Goal: Task Accomplishment & Management: Manage account settings

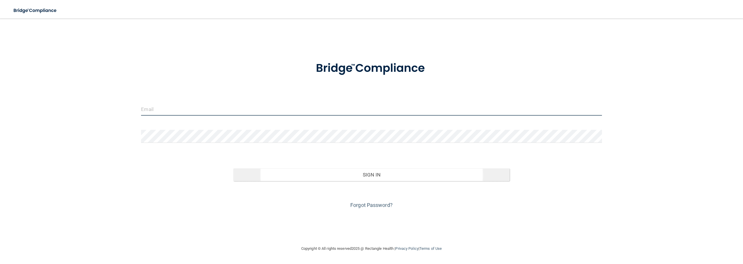
type input "[EMAIL_ADDRESS][DOMAIN_NAME]"
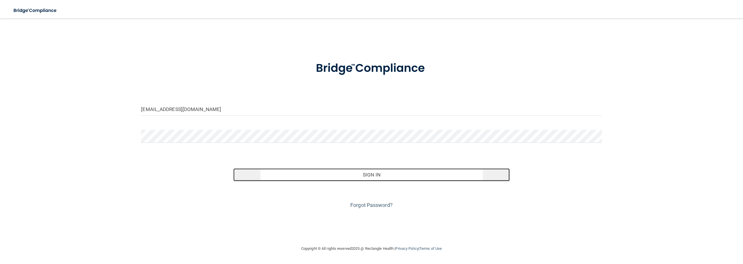
click at [390, 174] on button "Sign In" at bounding box center [371, 175] width 276 height 13
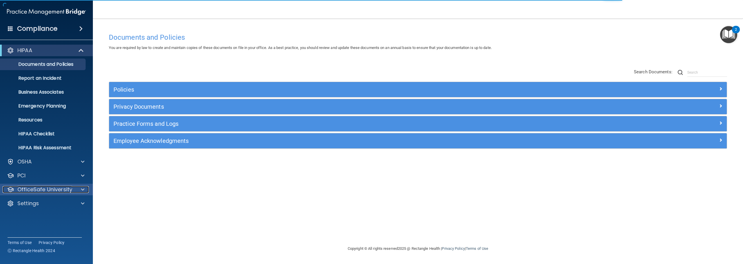
click at [82, 188] on span at bounding box center [82, 189] width 3 height 7
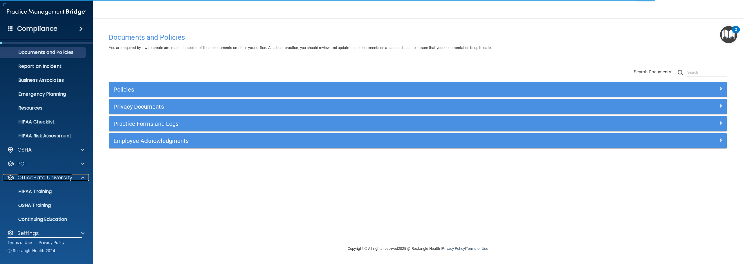
scroll to position [18, 0]
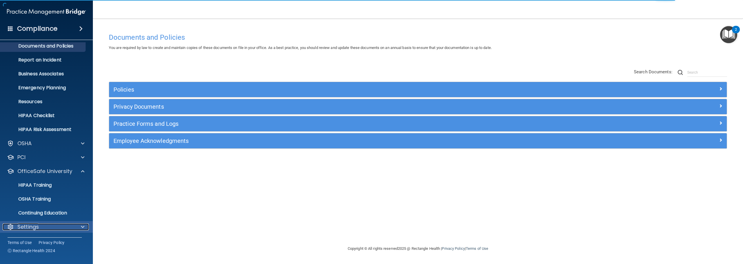
click at [83, 225] on span at bounding box center [82, 227] width 3 height 7
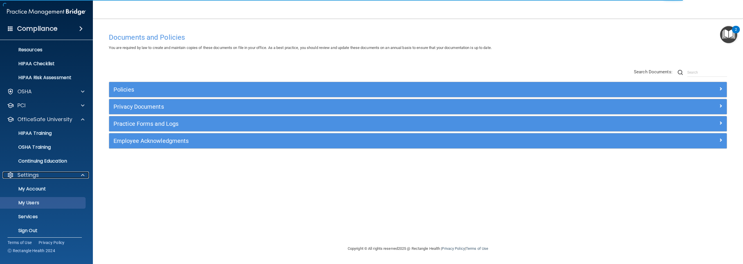
scroll to position [73, 0]
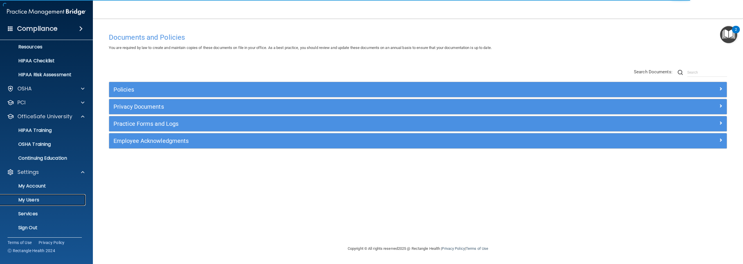
click at [36, 198] on p "My Users" at bounding box center [43, 200] width 79 height 6
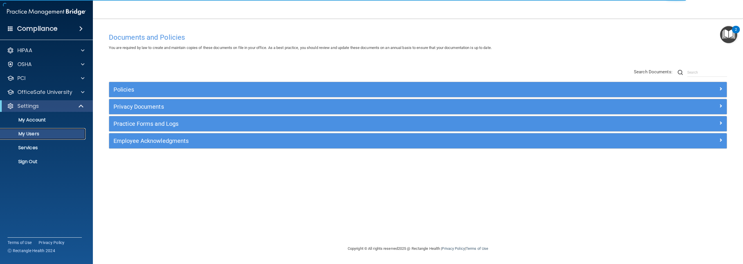
select select "20"
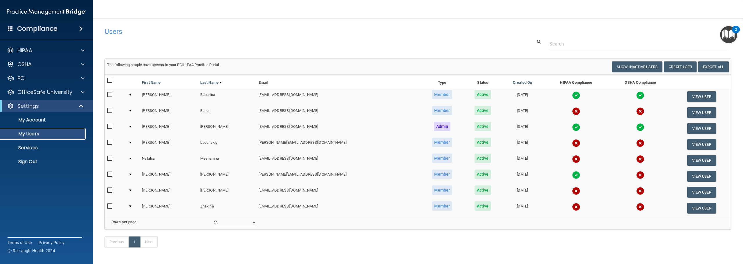
scroll to position [24, 0]
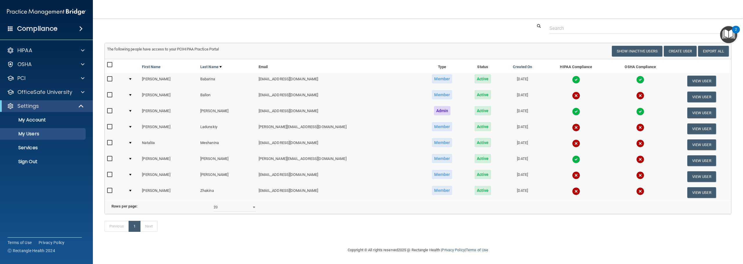
click at [110, 93] on input "checkbox" at bounding box center [110, 95] width 7 height 5
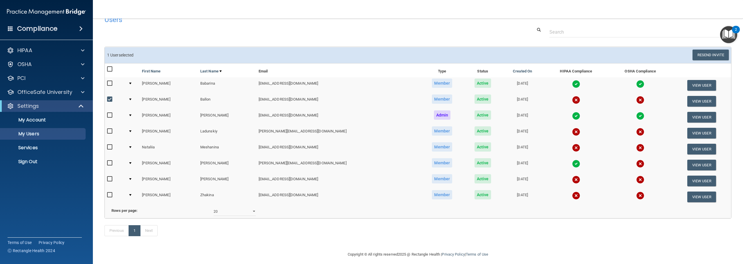
scroll to position [0, 0]
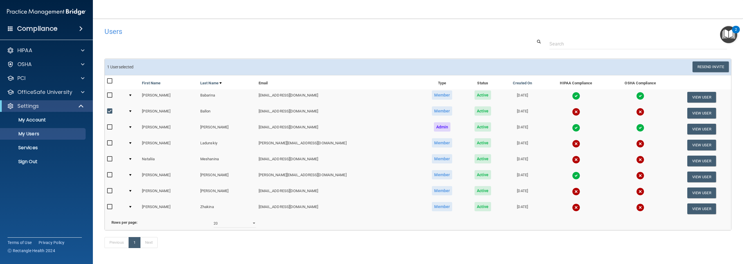
click at [135, 111] on td at bounding box center [133, 113] width 14 height 16
click at [131, 111] on div at bounding box center [130, 112] width 2 height 2
click at [109, 111] on input "checkbox" at bounding box center [110, 111] width 7 height 5
checkbox input "false"
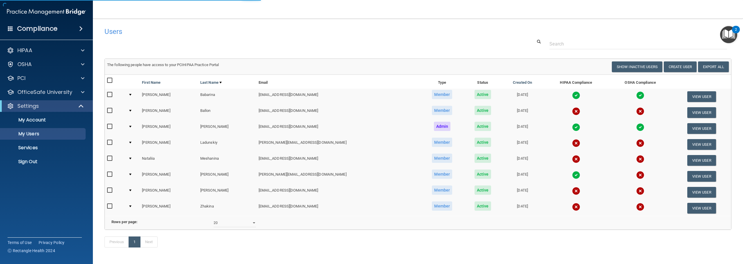
click at [135, 110] on td at bounding box center [133, 113] width 14 height 16
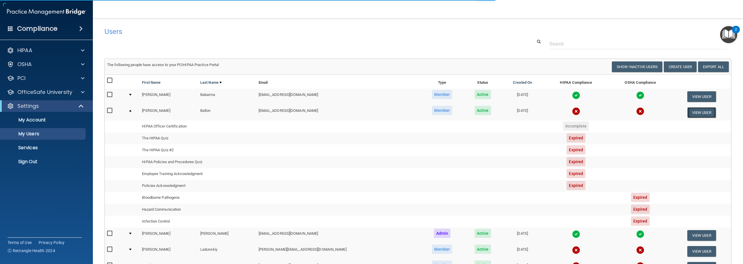
click at [695, 110] on button "View User" at bounding box center [701, 112] width 29 height 11
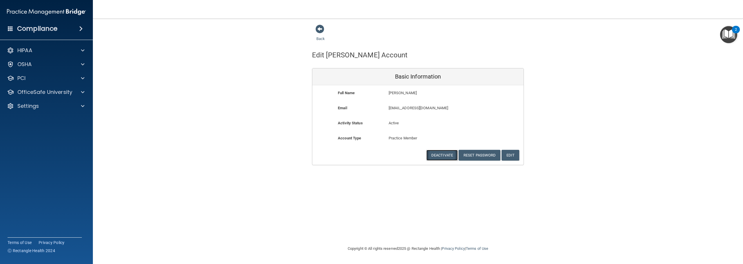
click at [445, 156] on button "Deactivate" at bounding box center [441, 155] width 31 height 11
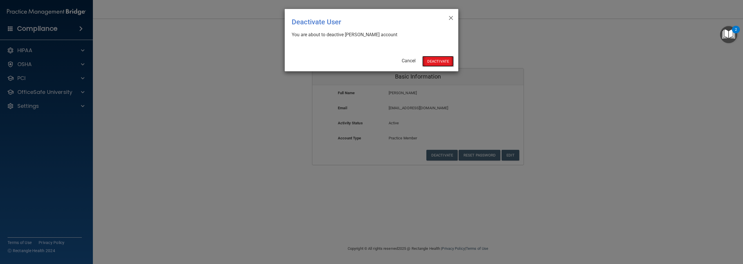
click at [448, 62] on button "Deactivate" at bounding box center [437, 61] width 31 height 11
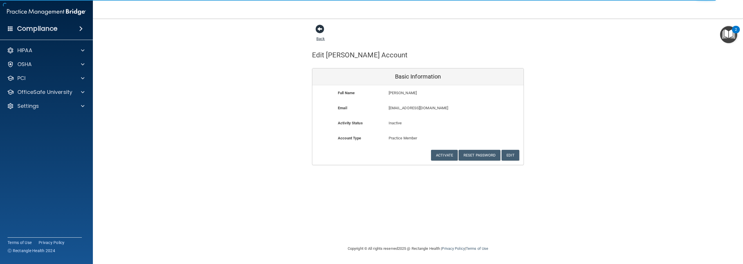
click at [319, 28] on span at bounding box center [320, 29] width 9 height 9
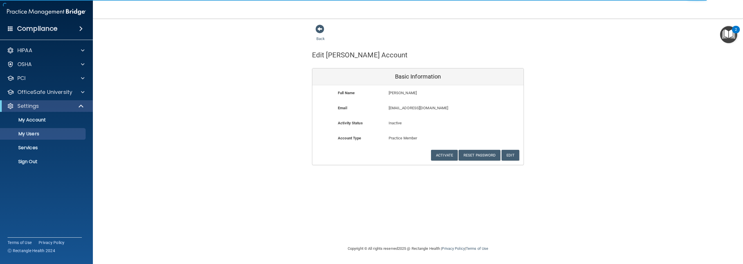
select select "20"
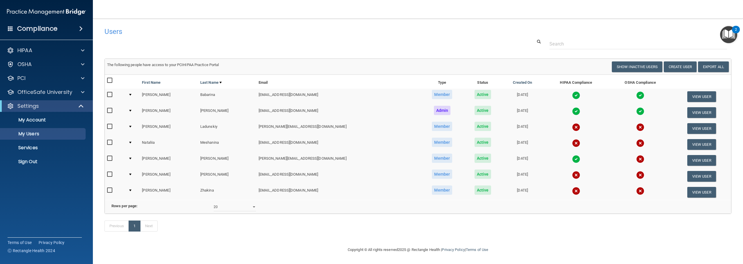
scroll to position [8, 0]
click at [696, 123] on button "View User" at bounding box center [701, 128] width 29 height 11
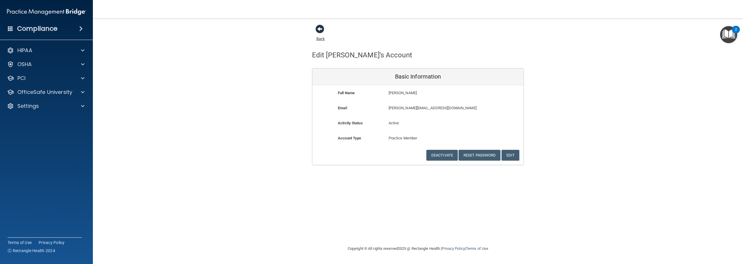
click at [322, 29] on span at bounding box center [320, 29] width 9 height 9
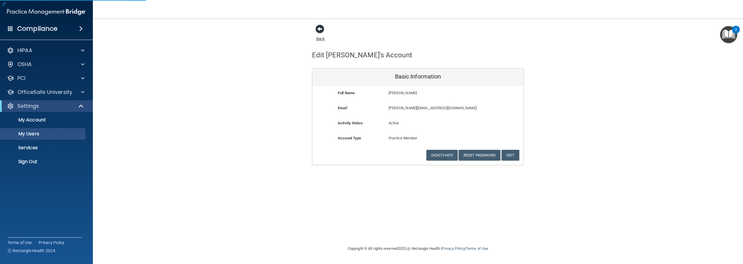
select select "20"
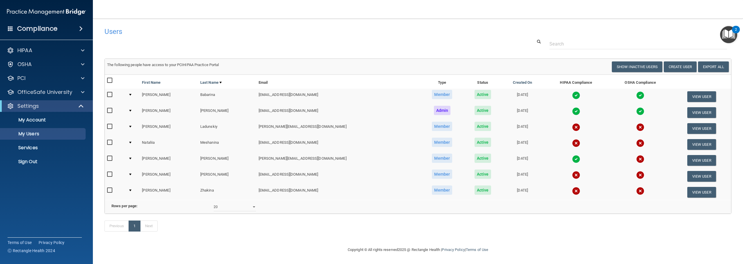
click at [110, 126] on input "checkbox" at bounding box center [110, 127] width 7 height 5
checkbox input "true"
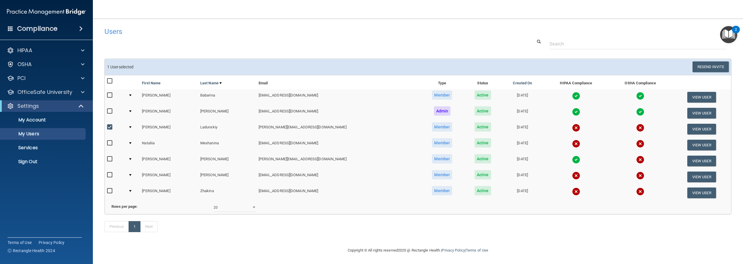
click at [111, 143] on input "checkbox" at bounding box center [110, 143] width 7 height 5
checkbox input "true"
click at [112, 160] on input "checkbox" at bounding box center [110, 159] width 7 height 5
checkbox input "true"
drag, startPoint x: 110, startPoint y: 176, endPoint x: 110, endPoint y: 185, distance: 9.3
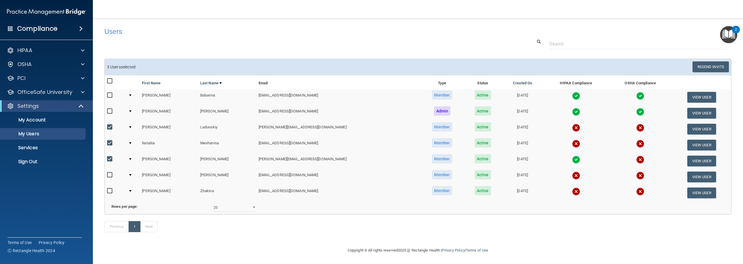
click at [110, 177] on input "checkbox" at bounding box center [110, 175] width 7 height 5
checkbox input "true"
click at [111, 190] on input "checkbox" at bounding box center [110, 191] width 7 height 5
checkbox input "true"
click at [704, 69] on button "Resend Invite" at bounding box center [711, 67] width 36 height 11
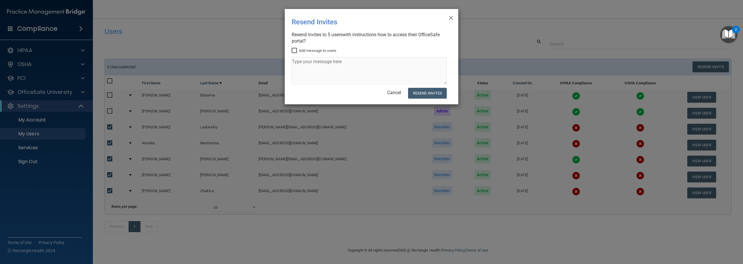
click at [294, 50] on input "Add message to users" at bounding box center [295, 50] width 7 height 5
checkbox input "true"
click at [307, 64] on textarea at bounding box center [369, 70] width 155 height 27
type textarea "Please complete HIPAA and OSHA compliance courses."
click at [425, 93] on button "Resend Invites" at bounding box center [427, 93] width 39 height 11
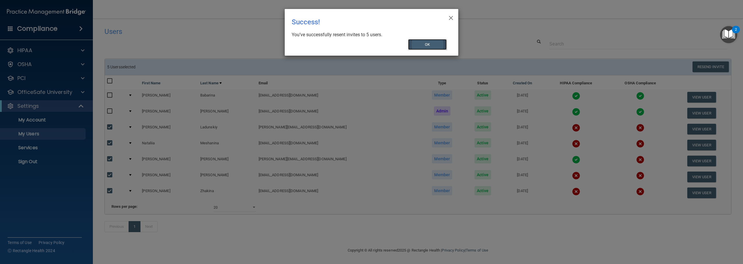
click at [429, 44] on button "OK" at bounding box center [427, 44] width 39 height 11
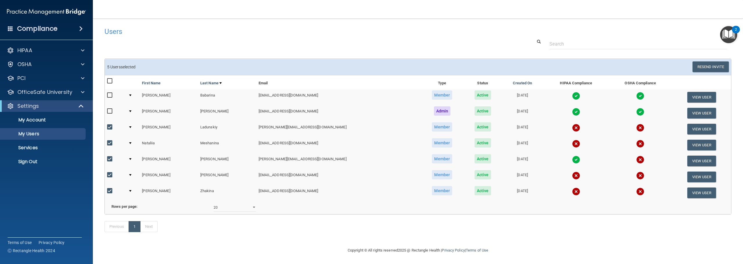
click at [111, 127] on input "checkbox" at bounding box center [110, 127] width 7 height 5
checkbox input "false"
click at [109, 141] on input "checkbox" at bounding box center [110, 143] width 7 height 5
checkbox input "false"
click at [109, 158] on input "checkbox" at bounding box center [110, 159] width 7 height 5
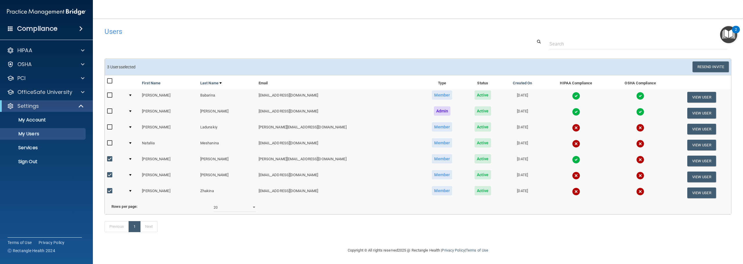
checkbox input "false"
click at [109, 177] on input "checkbox" at bounding box center [110, 175] width 7 height 5
checkbox input "false"
click at [110, 188] on label at bounding box center [110, 191] width 7 height 7
click at [110, 189] on input "checkbox" at bounding box center [110, 191] width 7 height 5
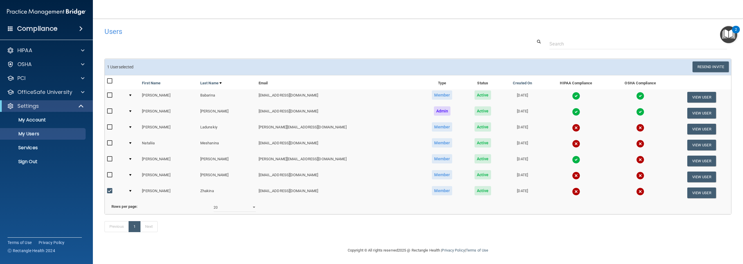
checkbox input "false"
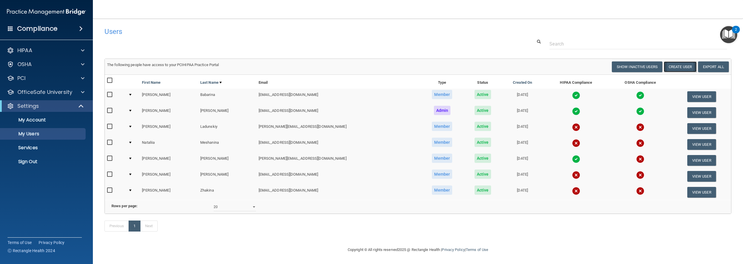
click at [681, 66] on button "Create User" at bounding box center [680, 67] width 33 height 11
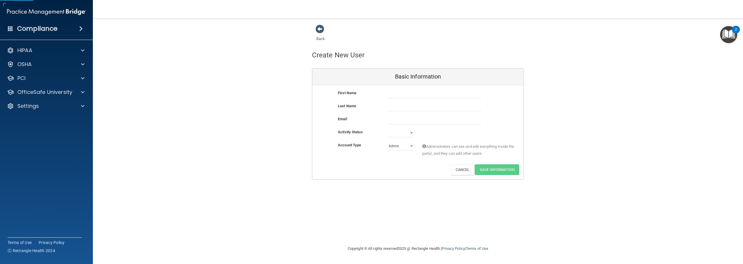
click at [403, 87] on div "First Name Last Name Email Activity Status Active Inactive Account Type Practic…" at bounding box center [417, 132] width 211 height 94
click at [406, 93] on input "text" at bounding box center [435, 94] width 93 height 9
type input "Aurora"
type input "<"
type input "[PERSON_NAME]"
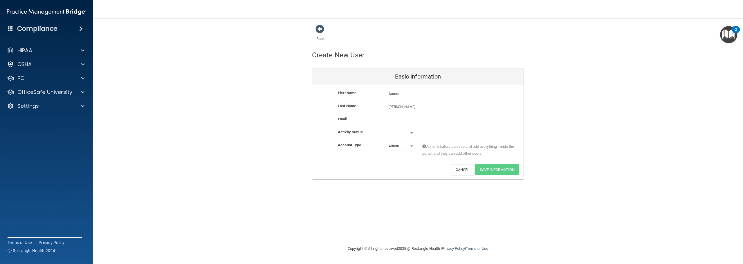
paste input "[EMAIL_ADDRESS][DOMAIN_NAME]"
type input "[EMAIL_ADDRESS][DOMAIN_NAME]"
click at [412, 133] on select "Active Inactive" at bounding box center [401, 134] width 25 height 9
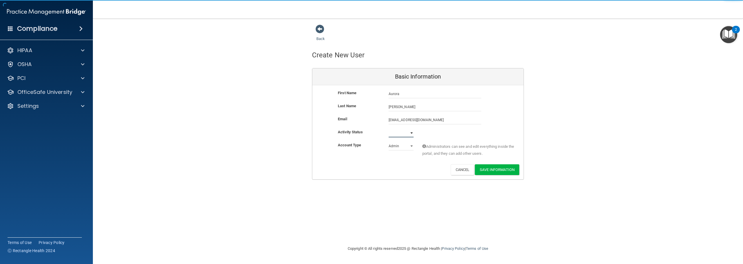
select select "active"
click at [389, 129] on select "Active Inactive" at bounding box center [401, 133] width 25 height 9
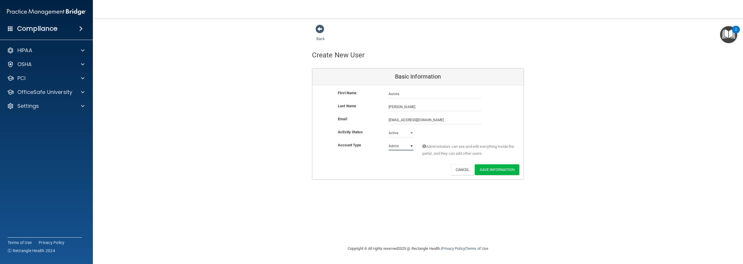
click at [408, 145] on select "Admin Member" at bounding box center [401, 146] width 25 height 9
select select "practice_member"
click at [389, 142] on select "Admin Member" at bounding box center [401, 146] width 25 height 9
click at [493, 170] on button "Save Information" at bounding box center [497, 170] width 44 height 11
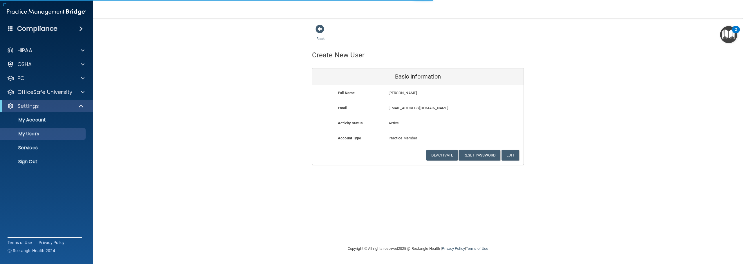
select select "20"
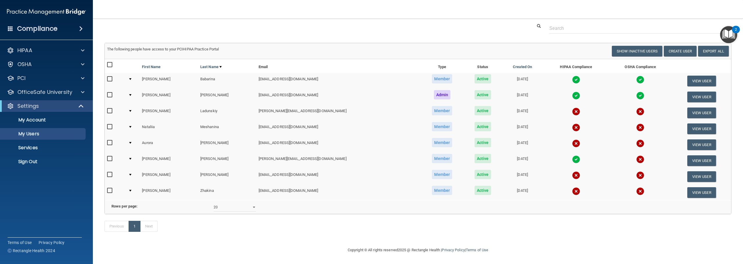
scroll to position [47, 0]
click at [112, 141] on input "checkbox" at bounding box center [110, 143] width 7 height 5
checkbox input "true"
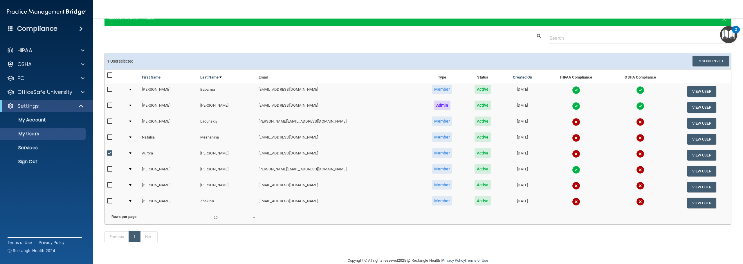
scroll to position [18, 0]
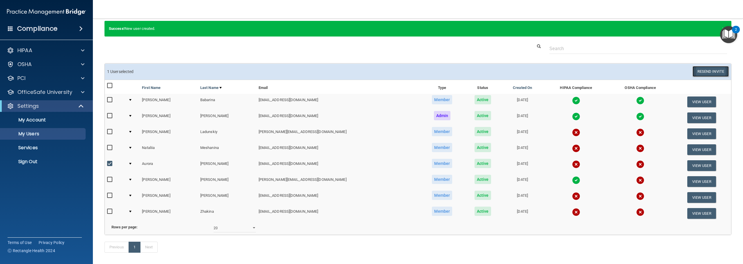
click at [699, 67] on button "Resend Invite" at bounding box center [711, 71] width 36 height 11
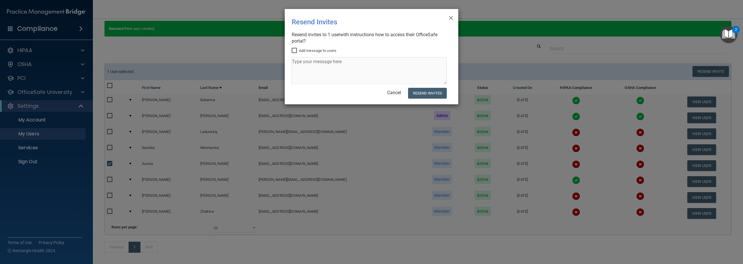
click at [292, 48] on input "Add message to users" at bounding box center [295, 50] width 7 height 5
checkbox input "true"
drag, startPoint x: 350, startPoint y: 58, endPoint x: 350, endPoint y: 64, distance: 6.7
click at [350, 59] on textarea at bounding box center [369, 70] width 155 height 27
type textarea "Please complete OSHA and HIPAA courses for compliance. Thank you!"
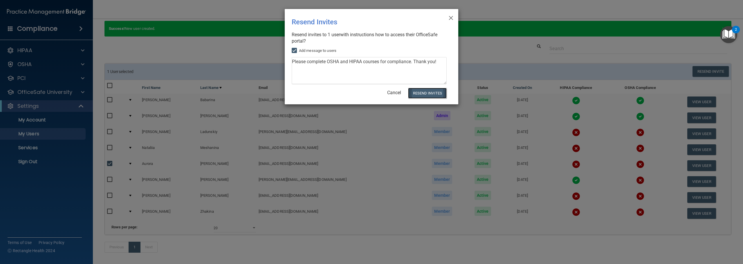
click at [425, 94] on button "Resend Invites" at bounding box center [427, 93] width 39 height 11
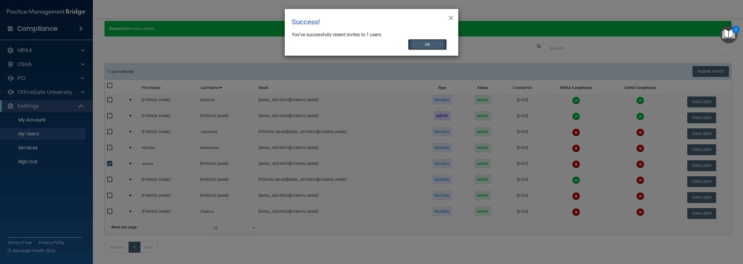
click at [431, 44] on button "OK" at bounding box center [427, 44] width 39 height 11
